Goal: Information Seeking & Learning: Learn about a topic

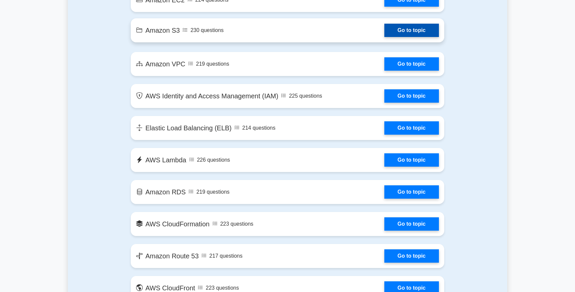
scroll to position [321, 0]
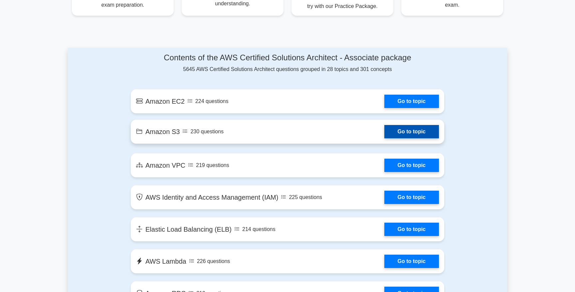
click at [384, 129] on link "Go to topic" at bounding box center [411, 131] width 55 height 13
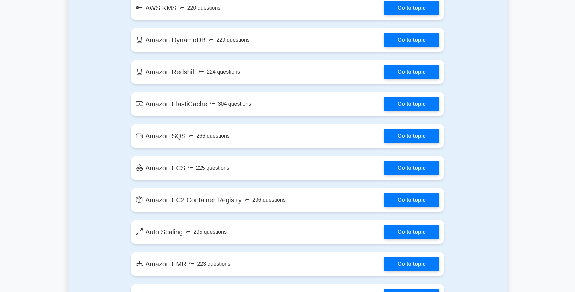
scroll to position [908, 0]
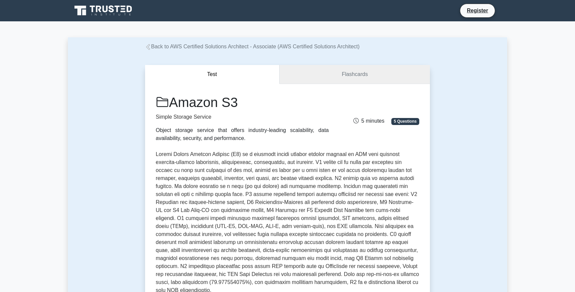
click at [337, 73] on link "Flashcards" at bounding box center [355, 74] width 150 height 19
